Goal: Learn about a topic

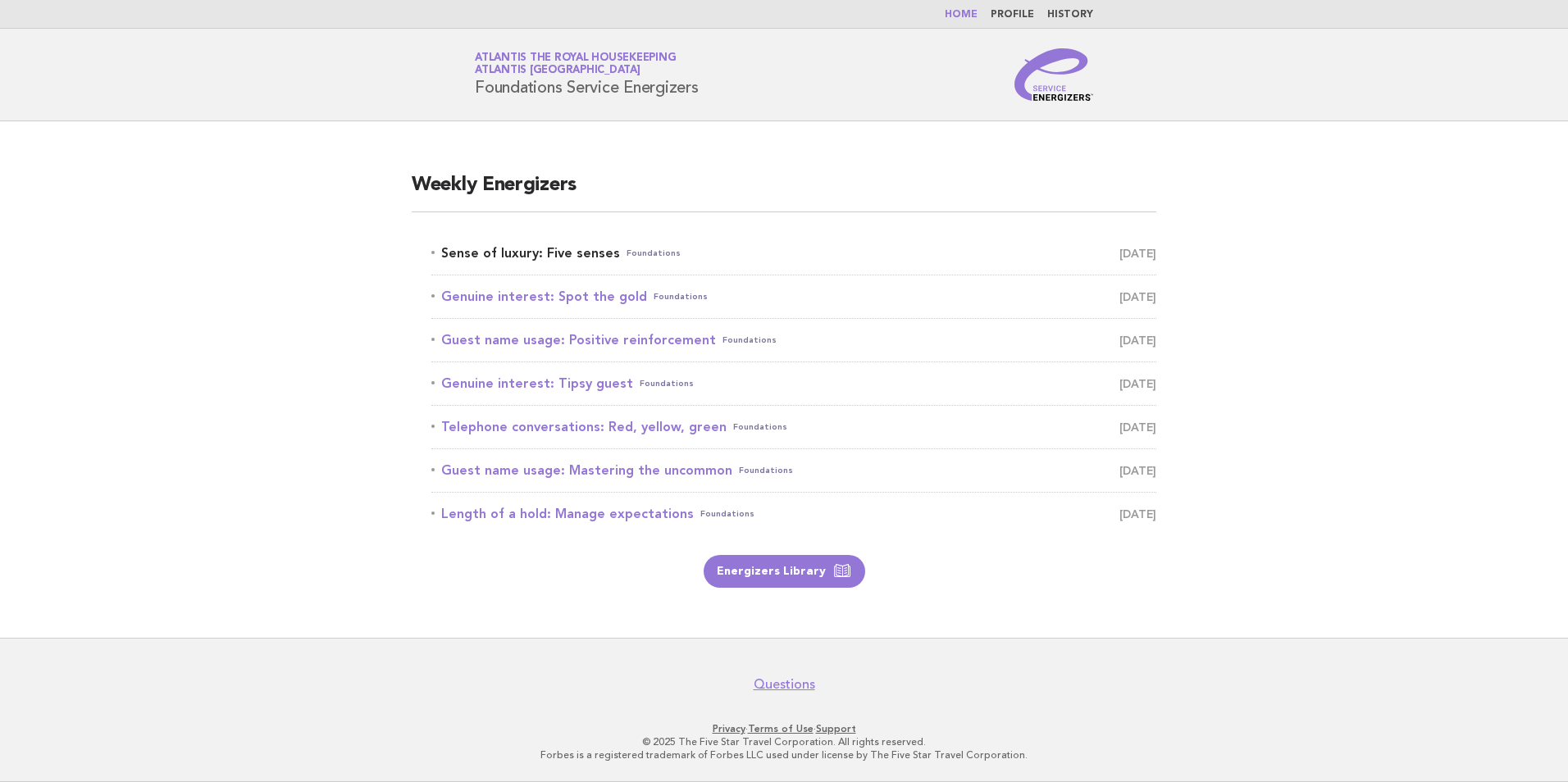
click at [507, 256] on link "Sense of luxury: Five senses Foundations [DATE]" at bounding box center [794, 253] width 725 height 23
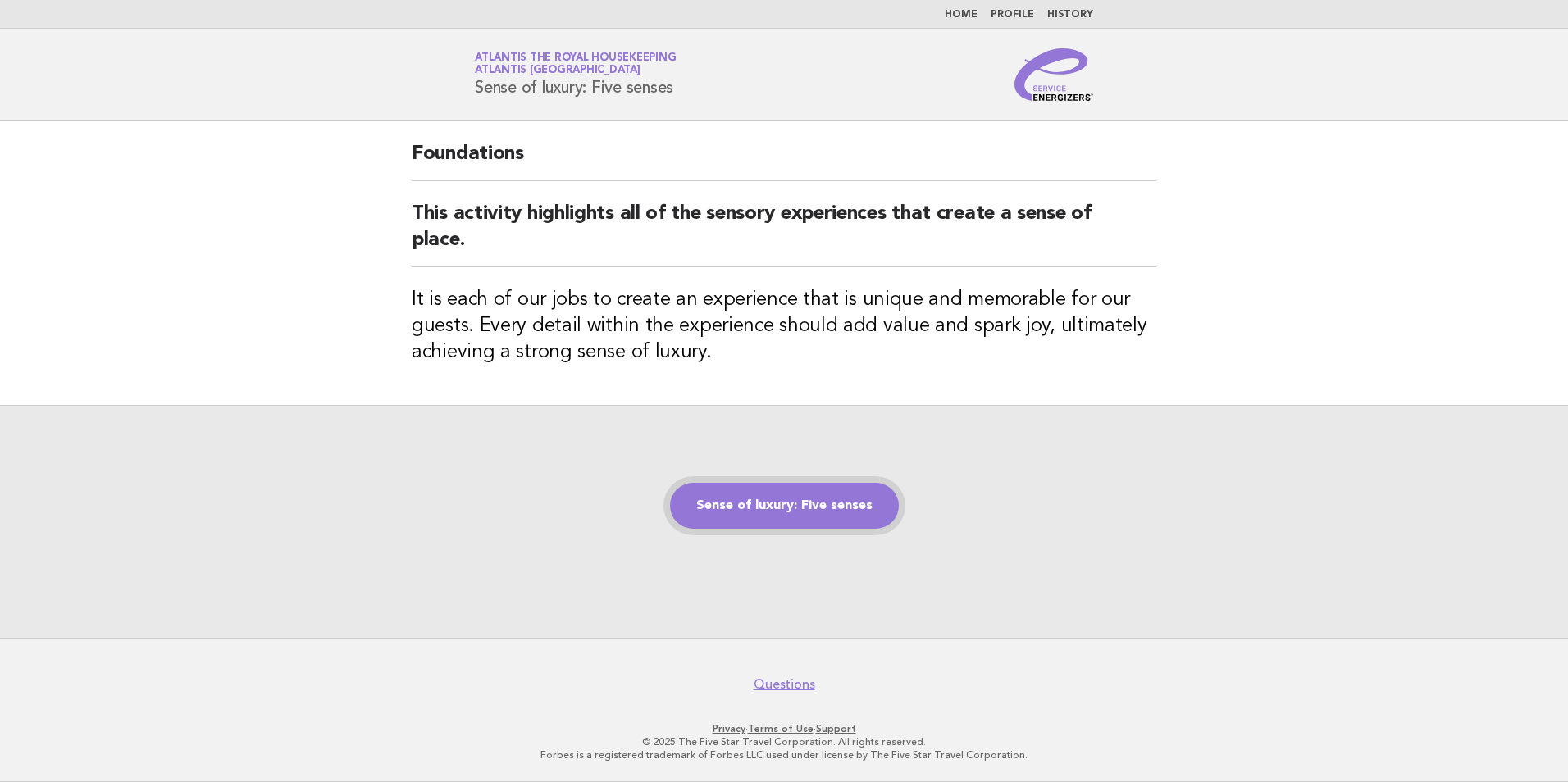
click at [805, 498] on link "Sense of luxury: Five senses" at bounding box center [785, 506] width 229 height 46
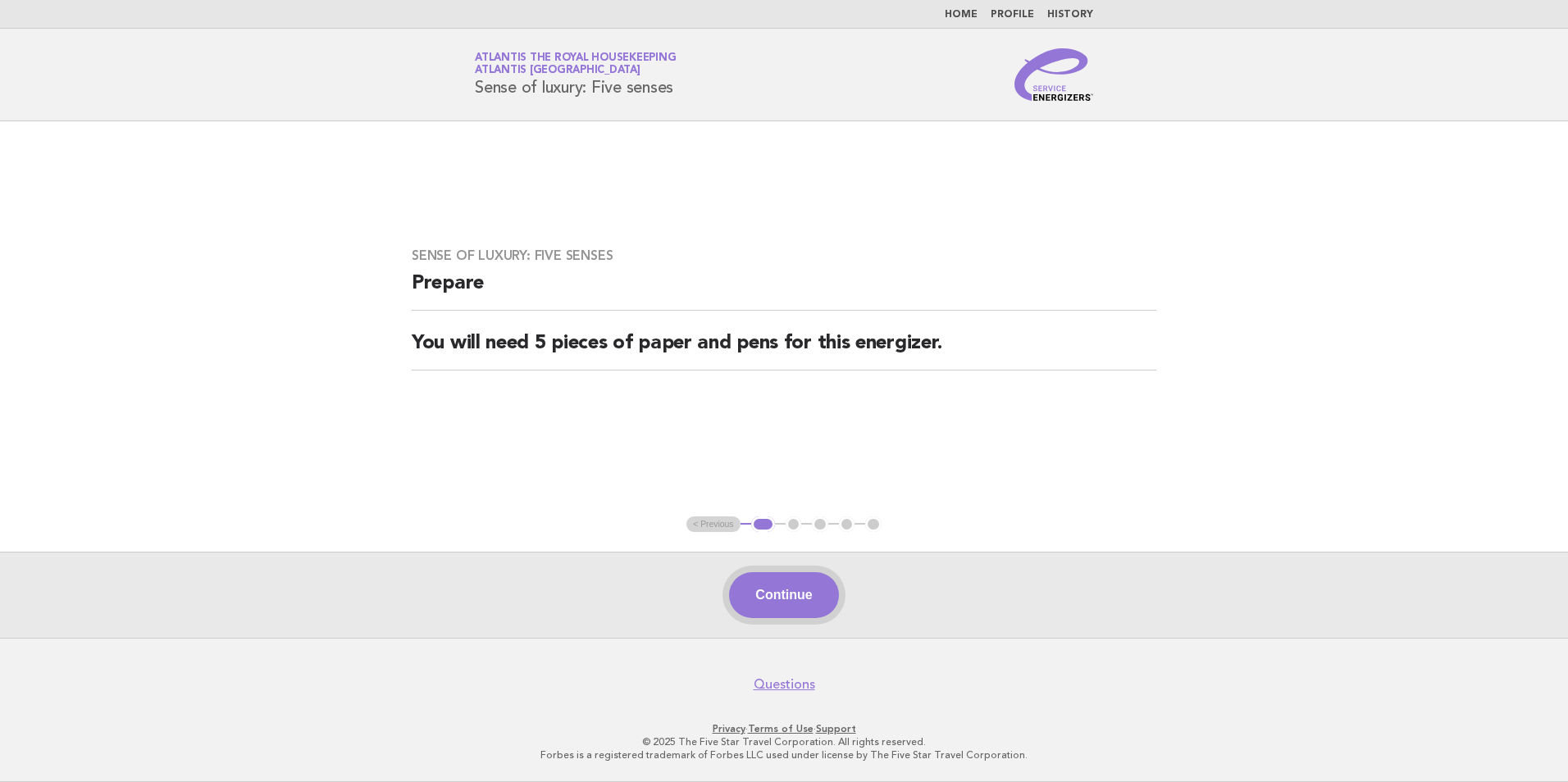
click at [795, 583] on button "Continue" at bounding box center [783, 595] width 109 height 46
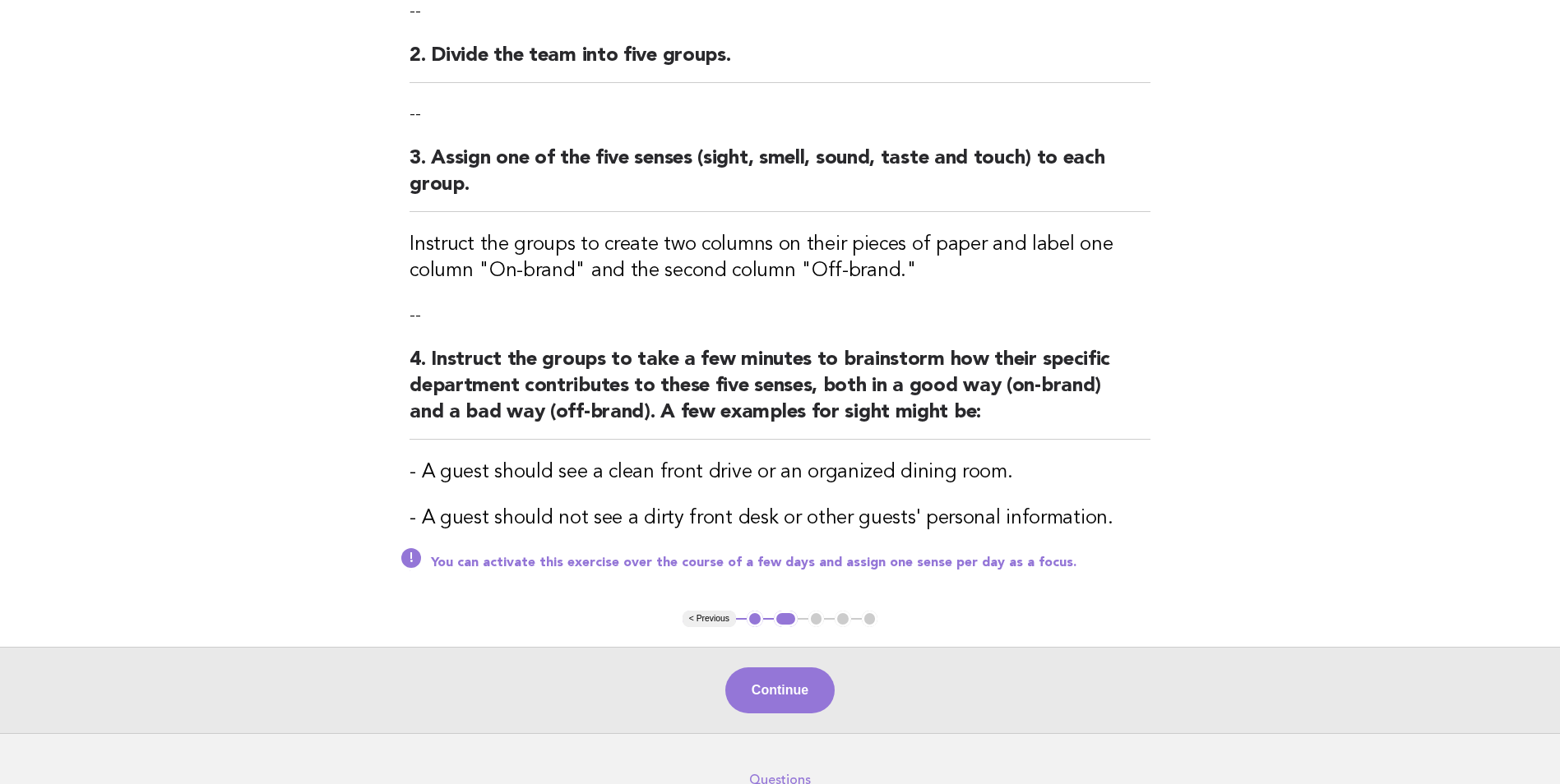
scroll to position [411, 0]
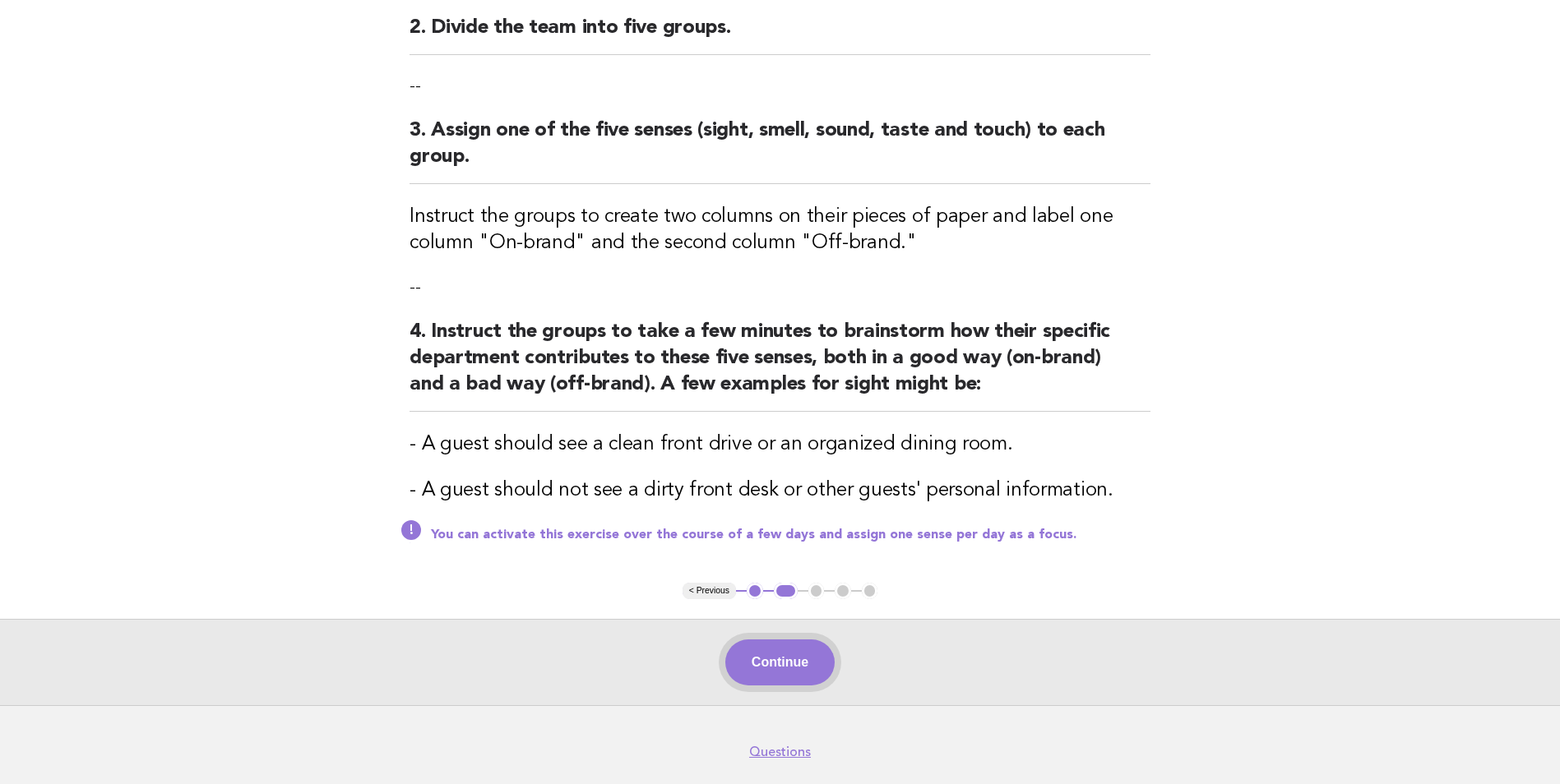
click at [800, 655] on button "Continue" at bounding box center [780, 663] width 109 height 46
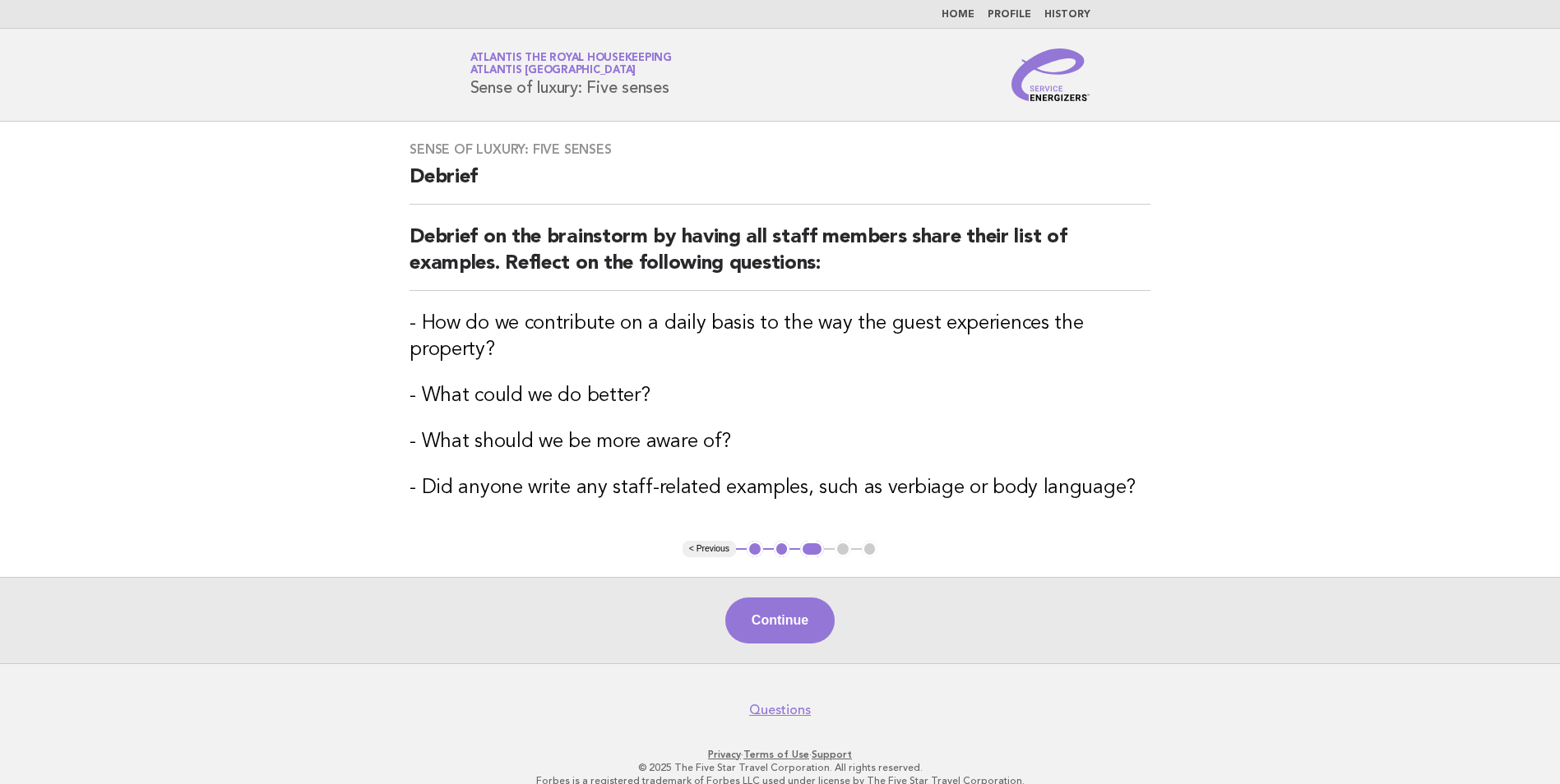
scroll to position [23, 0]
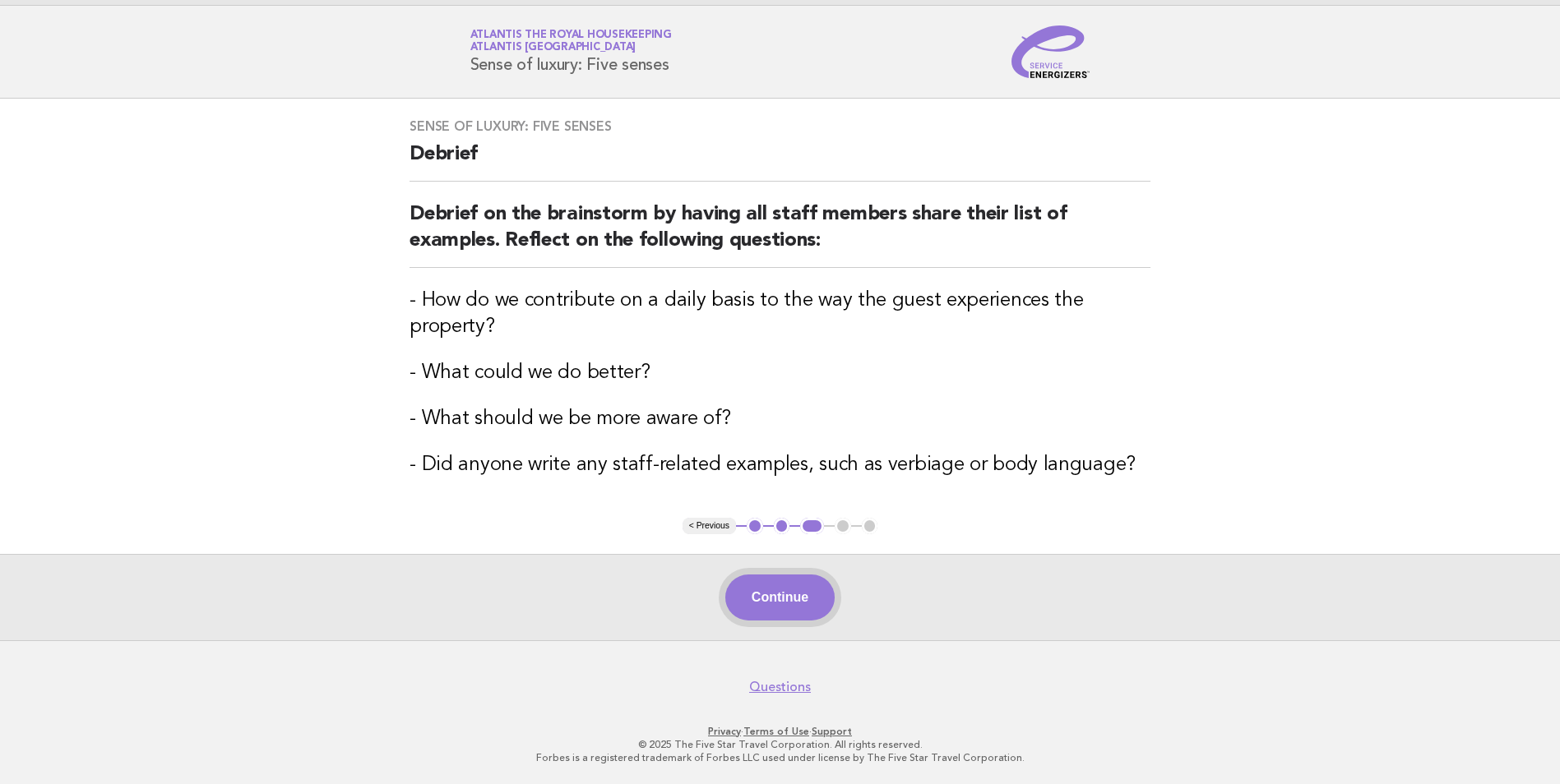
click at [801, 590] on button "Continue" at bounding box center [780, 598] width 109 height 46
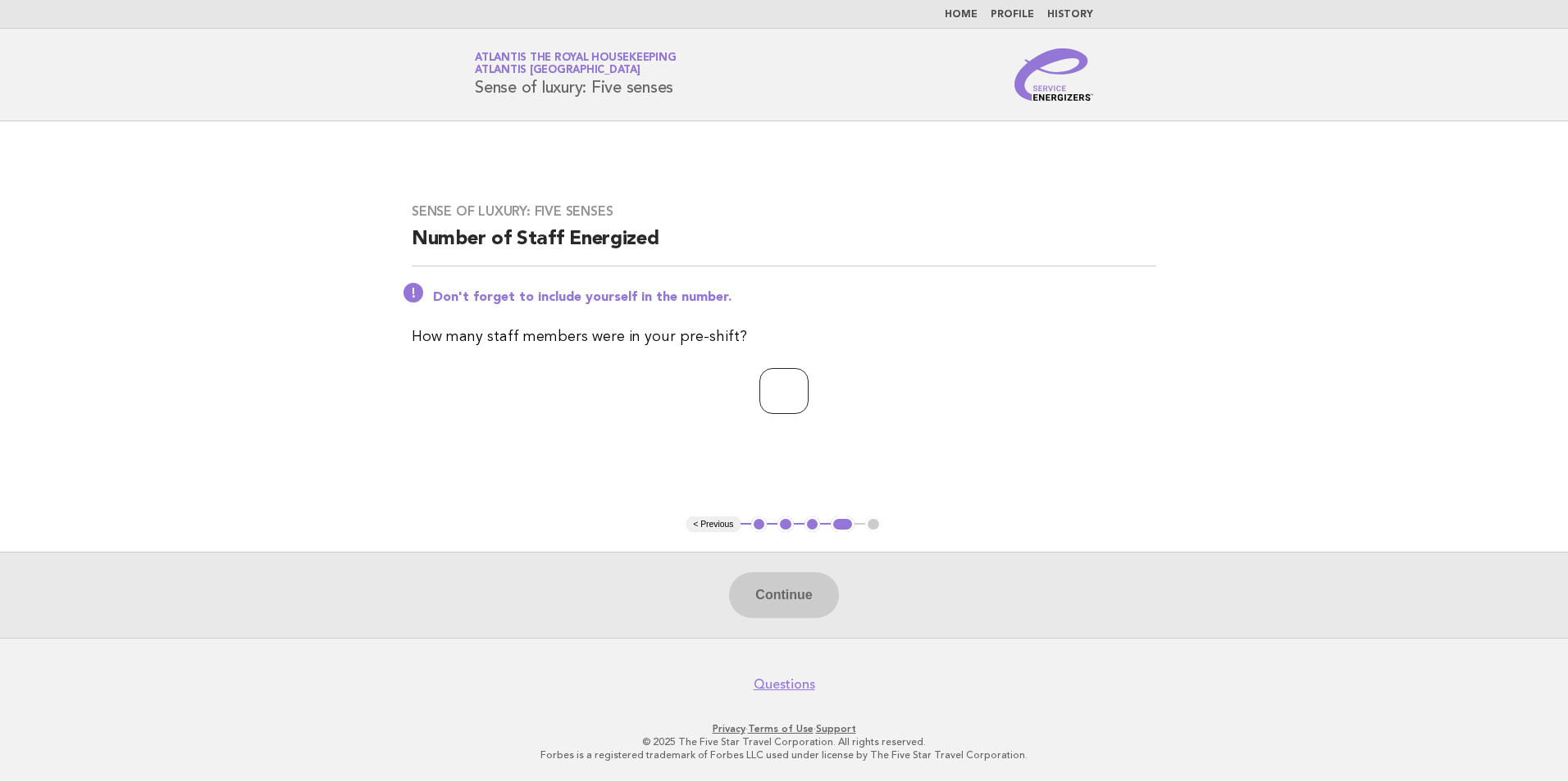
click at [782, 404] on input "number" at bounding box center [784, 391] width 49 height 46
type input "**"
click at [758, 598] on button "Continue" at bounding box center [783, 595] width 109 height 46
